Goal: Check status: Check status

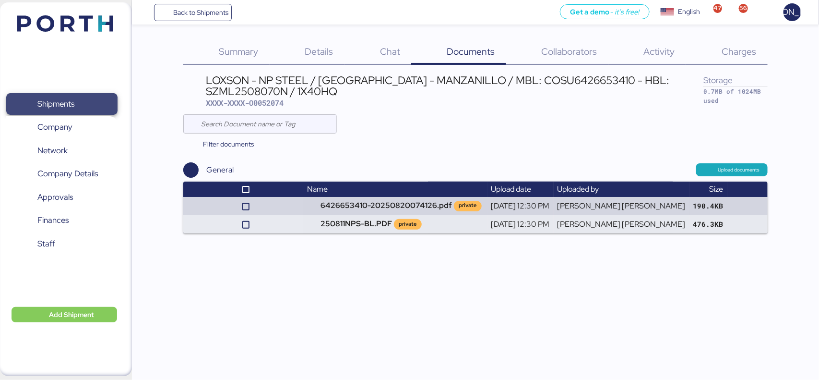
click at [81, 105] on span "Shipments" at bounding box center [61, 104] width 103 height 14
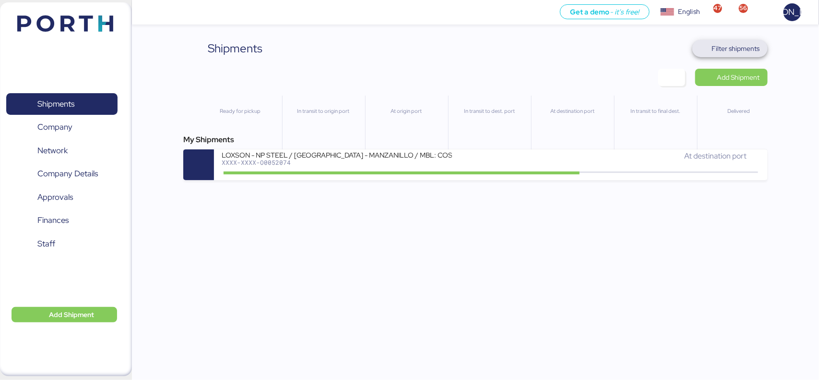
click at [719, 52] on span "Filter shipments" at bounding box center [736, 49] width 48 height 12
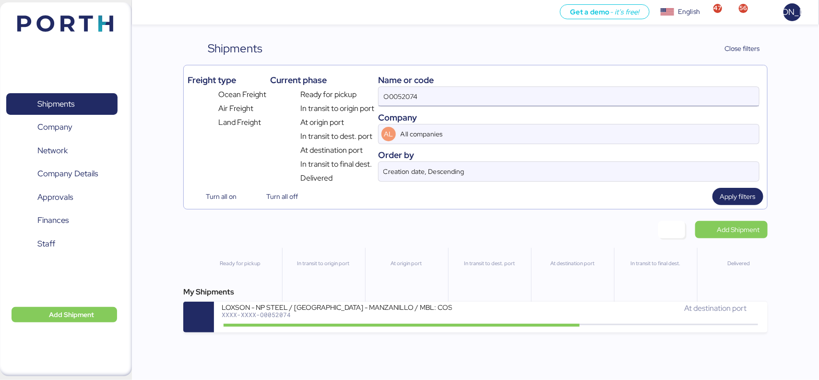
click at [489, 99] on input "O0052074" at bounding box center [569, 96] width 380 height 19
paste input "18"
type input "O0052184"
click at [743, 200] on span "Apply filters" at bounding box center [738, 196] width 36 height 12
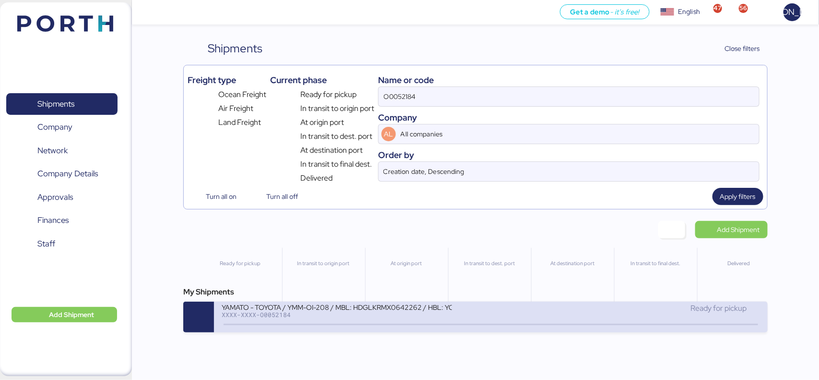
click at [349, 314] on div "XXXX-XXXX-O0052184" at bounding box center [337, 314] width 230 height 7
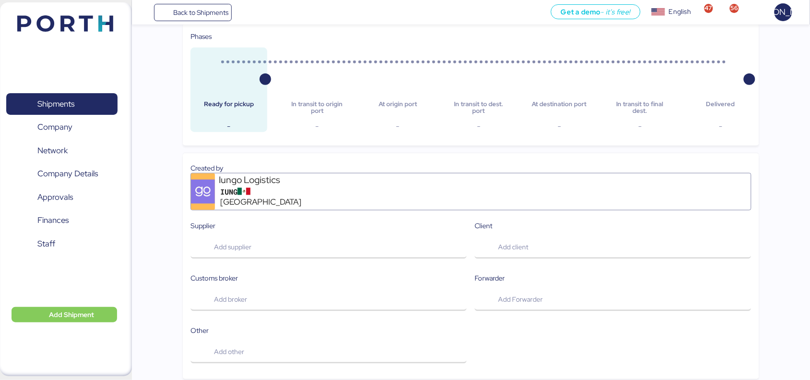
scroll to position [240, 0]
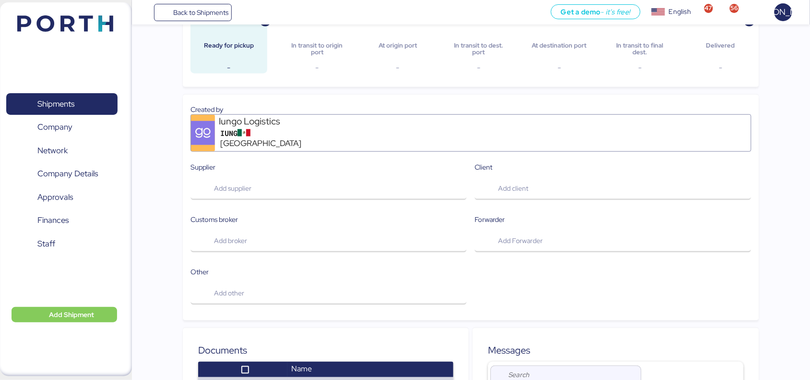
click at [487, 25] on icon at bounding box center [478, 26] width 61 height 15
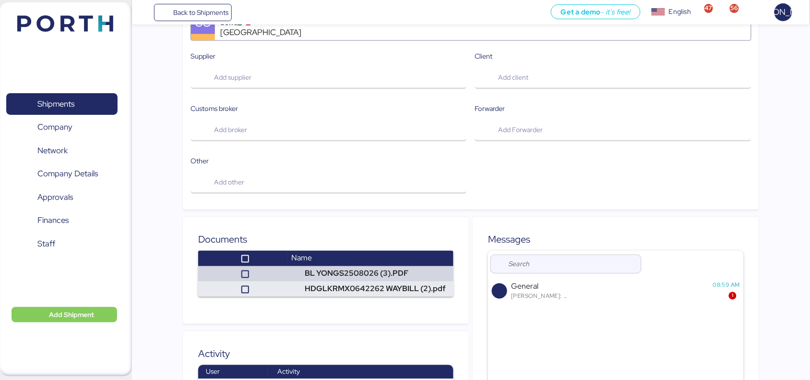
scroll to position [463, 0]
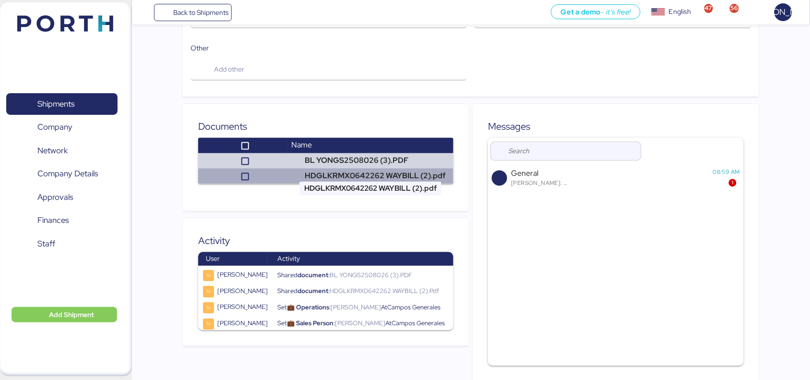
click at [324, 168] on td "HDGLKRMX0642262 WAYBILL (2).pdf" at bounding box center [370, 175] width 166 height 15
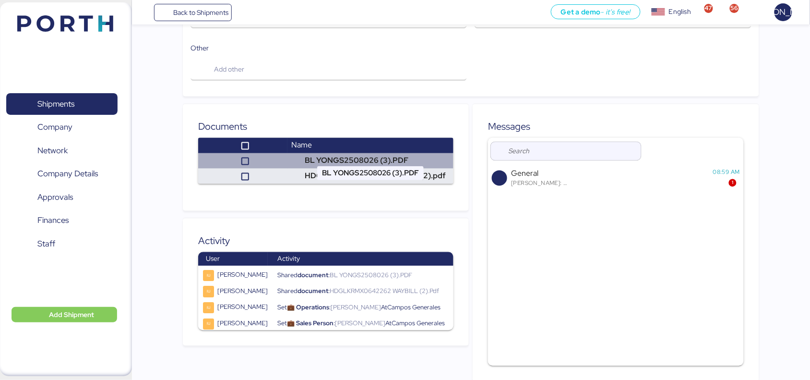
click at [315, 153] on td "BL YONGS2508026 (3).PDF" at bounding box center [370, 160] width 166 height 15
